Goal: Information Seeking & Learning: Learn about a topic

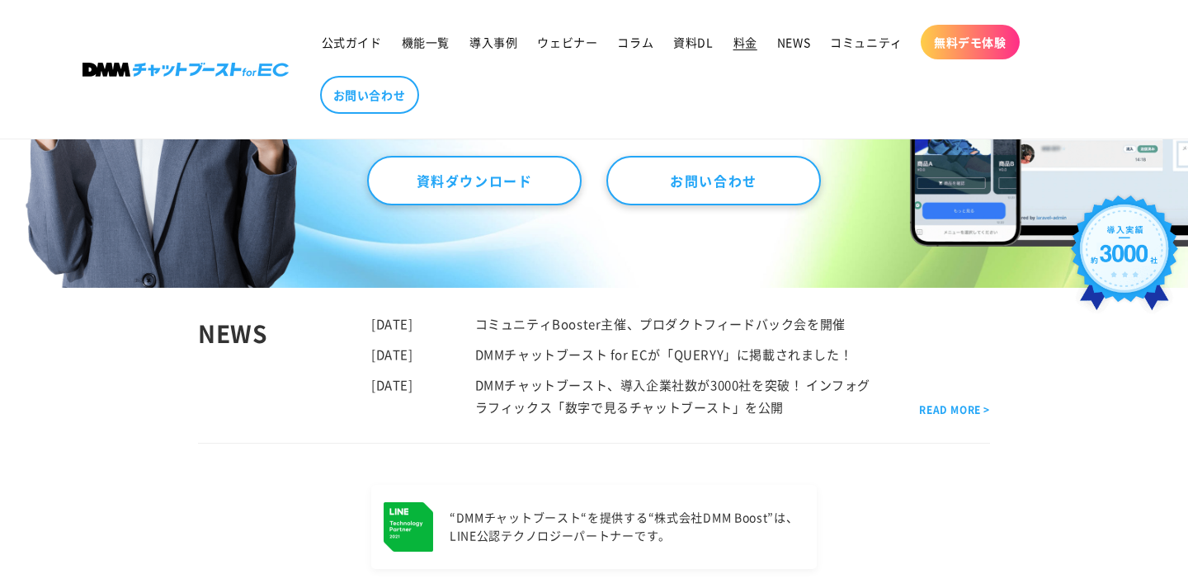
click at [733, 47] on span "料金" at bounding box center [745, 42] width 24 height 15
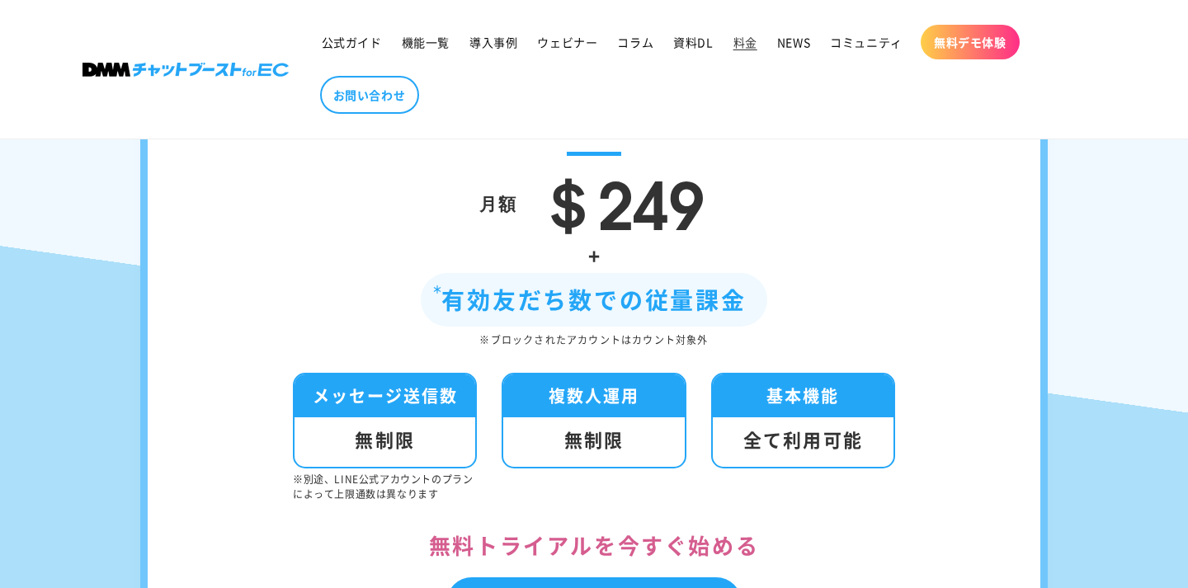
scroll to position [261, 0]
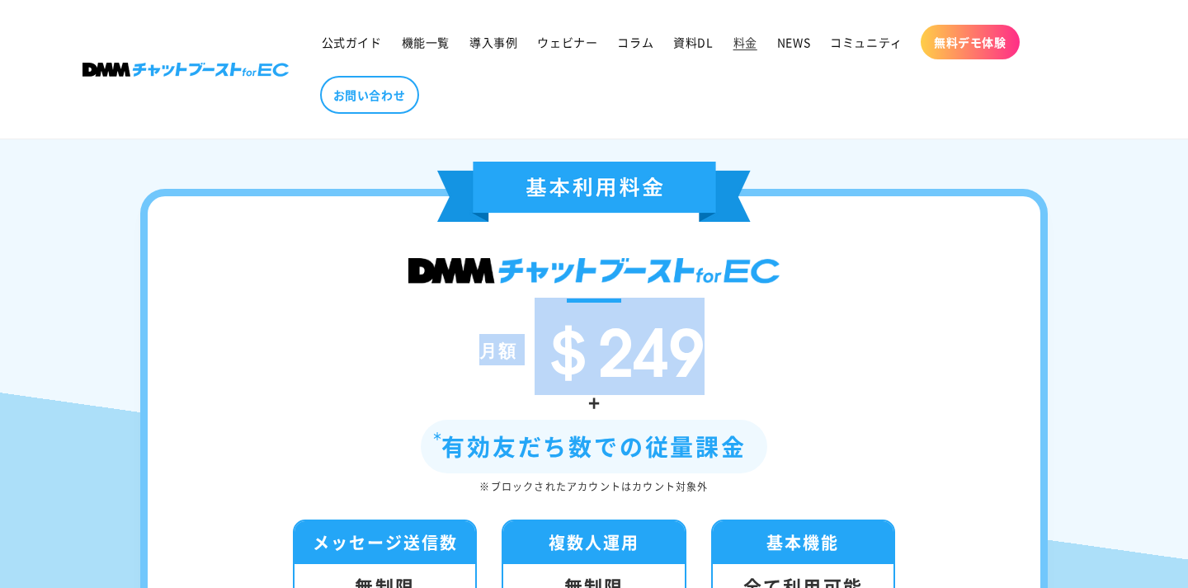
drag, startPoint x: 477, startPoint y: 349, endPoint x: 734, endPoint y: 343, distance: 257.4
click at [734, 343] on div "月額 ＄249" at bounding box center [594, 349] width 794 height 69
copy div "月額 ＄249"
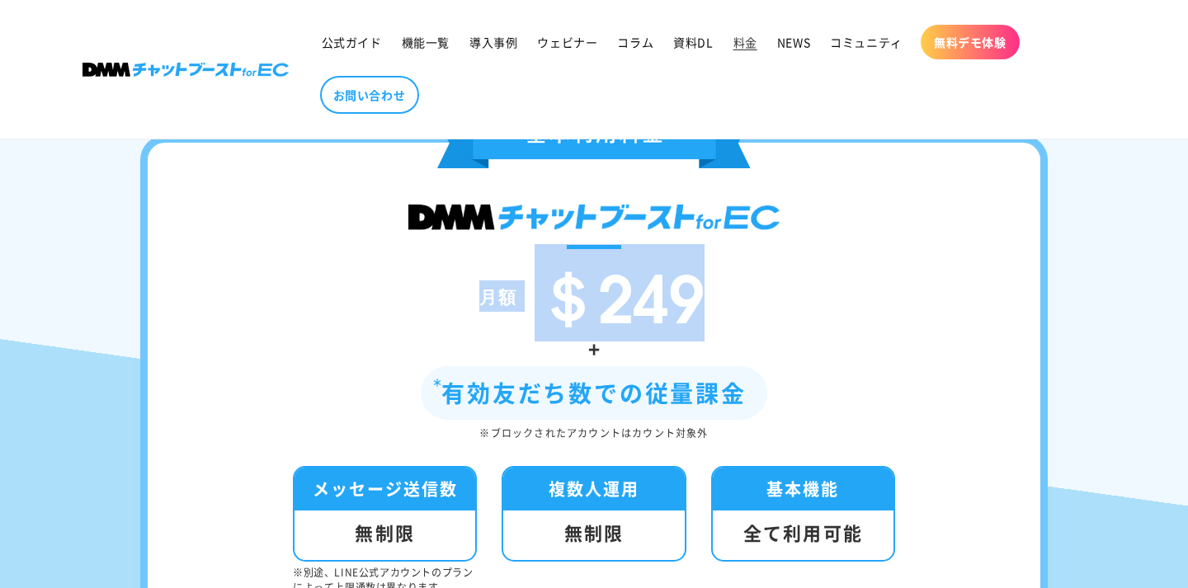
scroll to position [363, 0]
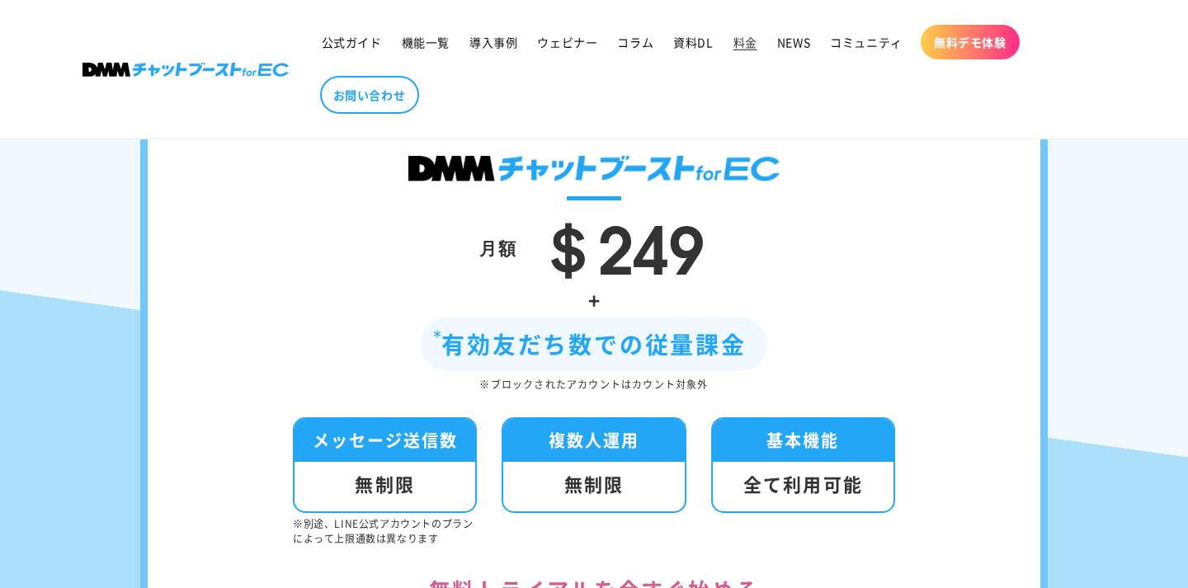
click at [755, 235] on div "月額 ＄249" at bounding box center [594, 247] width 794 height 69
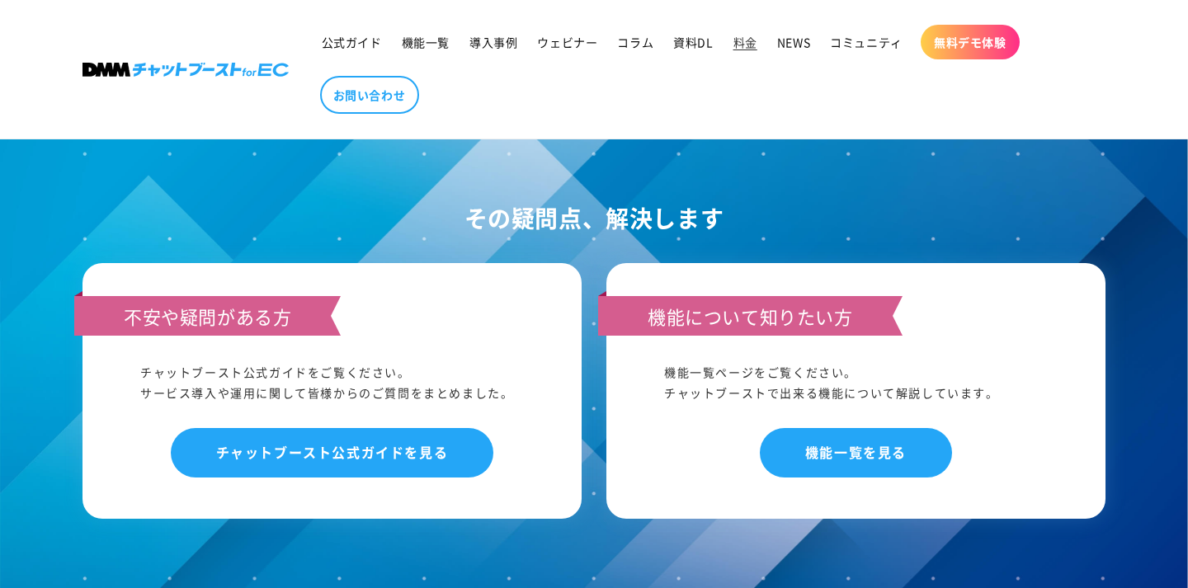
scroll to position [1585, 0]
